Goal: Task Accomplishment & Management: Manage account settings

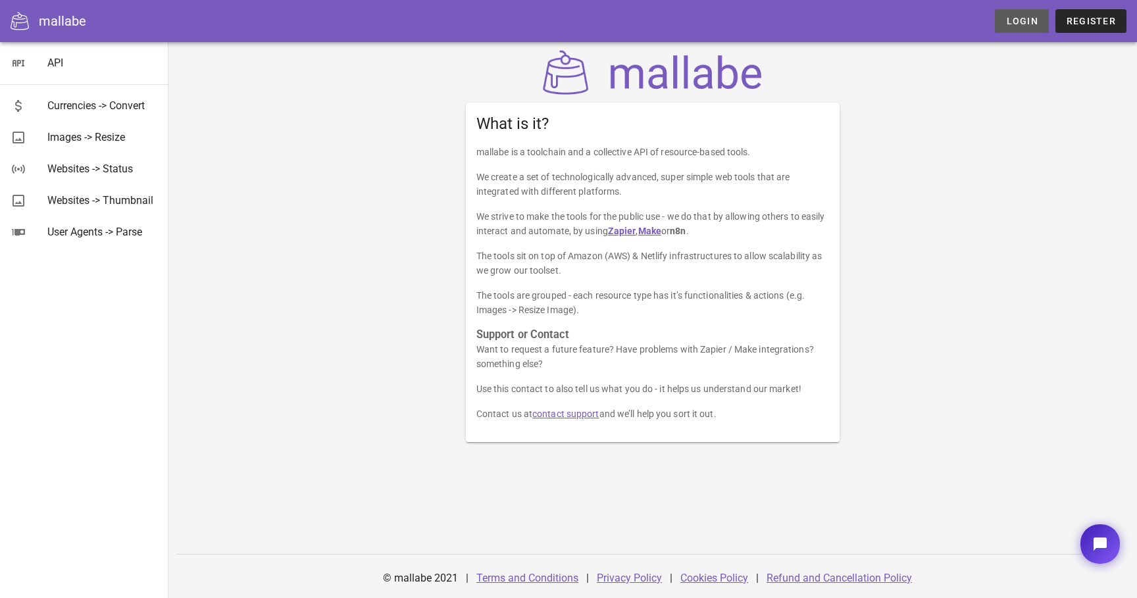
click at [1031, 18] on span "Login" at bounding box center [1021, 21] width 32 height 11
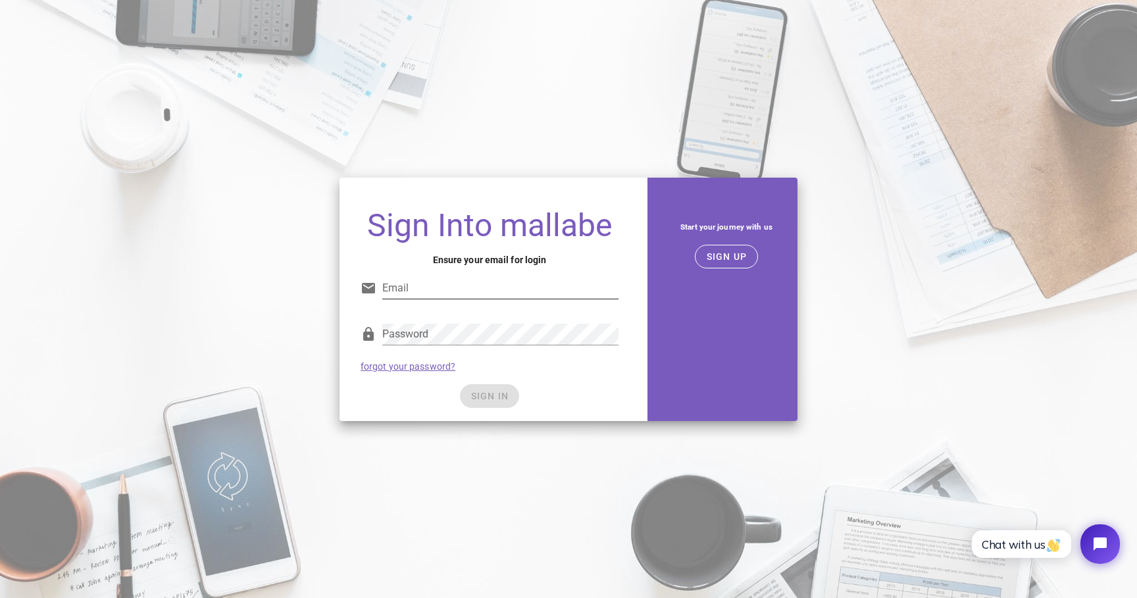
type input "[EMAIL_ADDRESS][DOMAIN_NAME]"
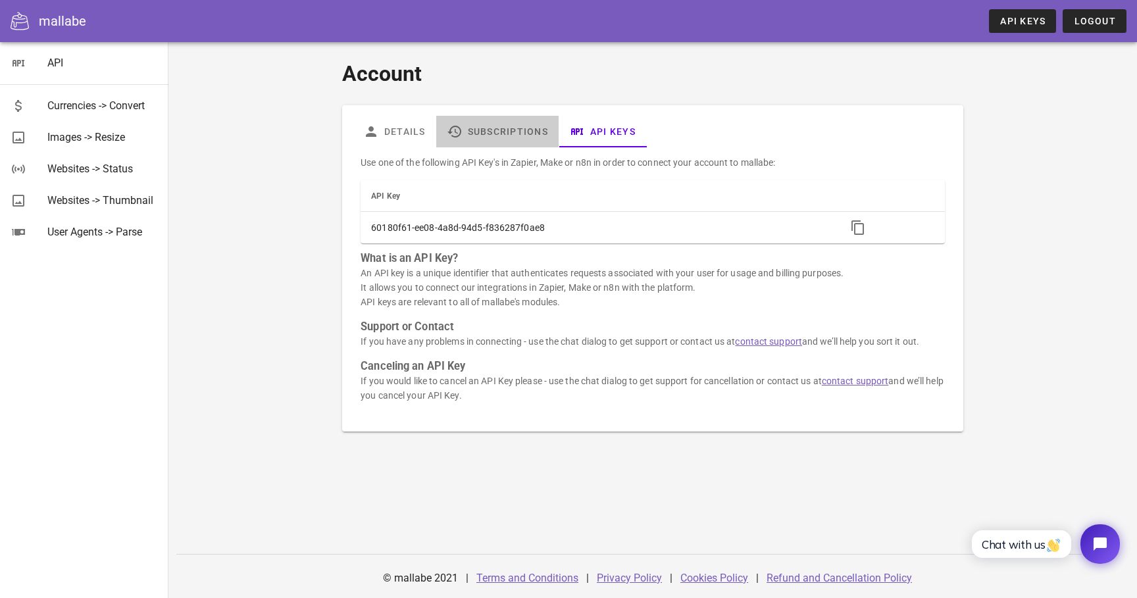
click at [494, 118] on link "Subscriptions" at bounding box center [497, 132] width 122 height 32
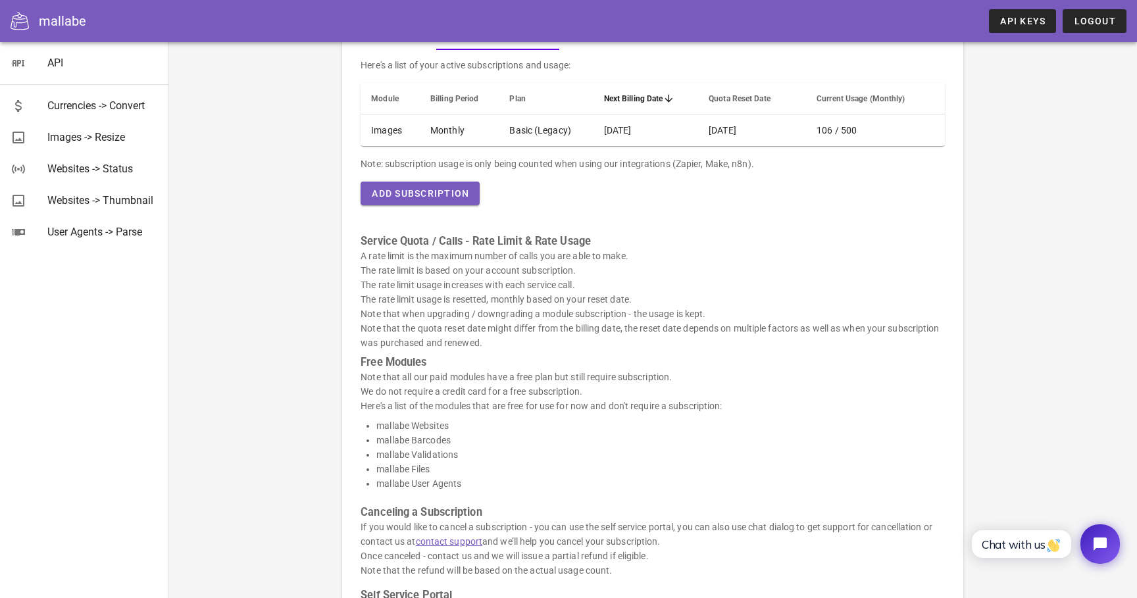
scroll to position [243, 0]
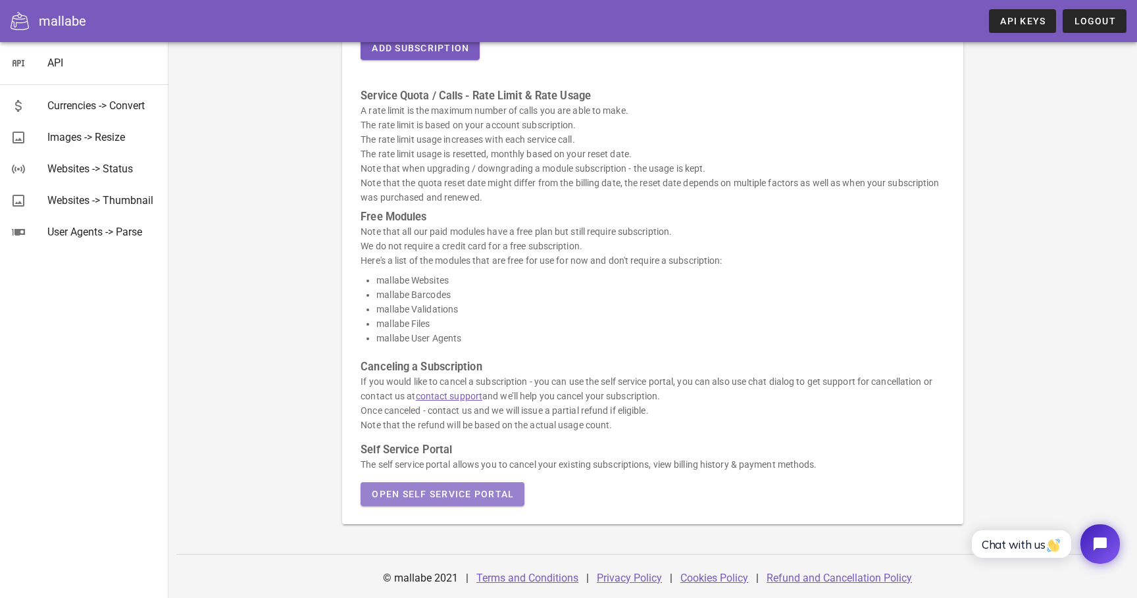
click at [476, 491] on span "Open Self Service Portal" at bounding box center [442, 494] width 143 height 11
